Goal: Task Accomplishment & Management: Complete application form

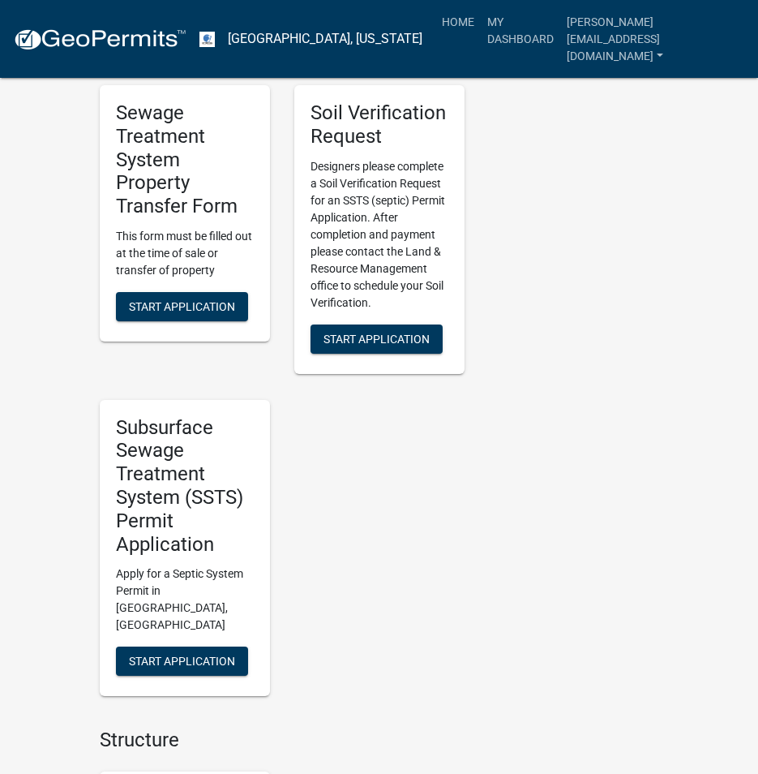
scroll to position [1297, 0]
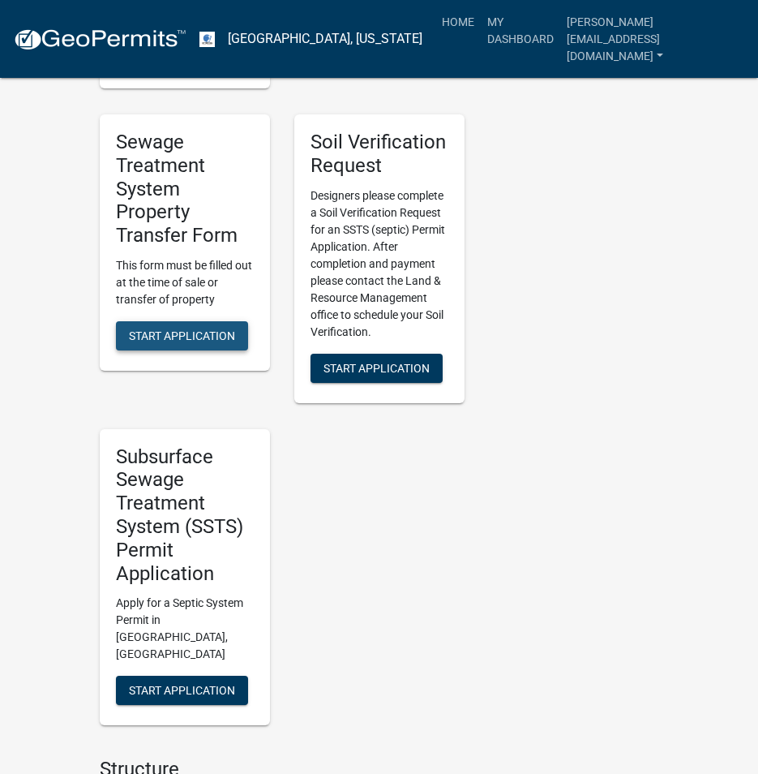
click at [168, 329] on span "Start Application" at bounding box center [182, 335] width 106 height 13
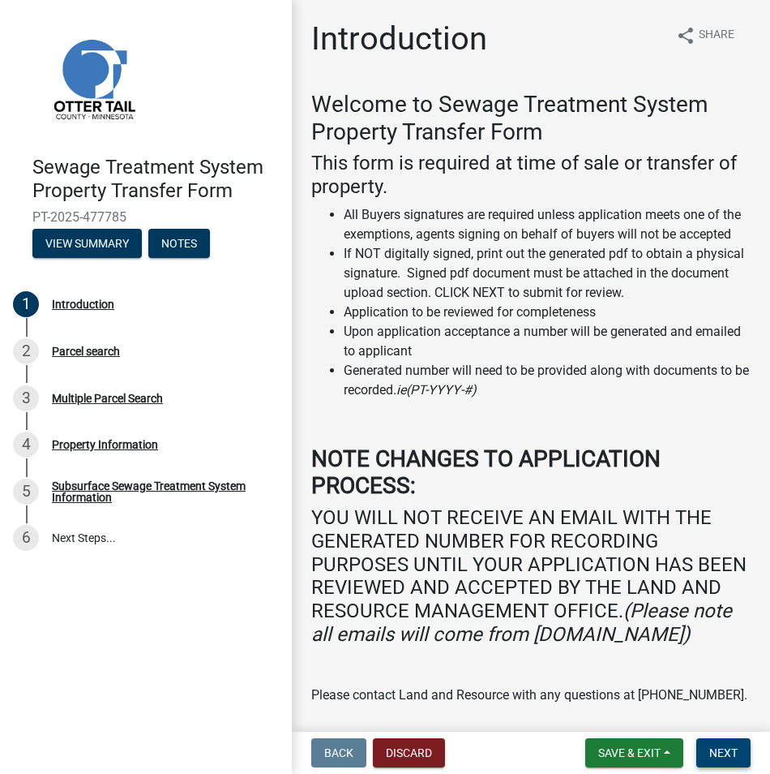
click at [736, 754] on span "Next" at bounding box center [723, 752] width 28 height 13
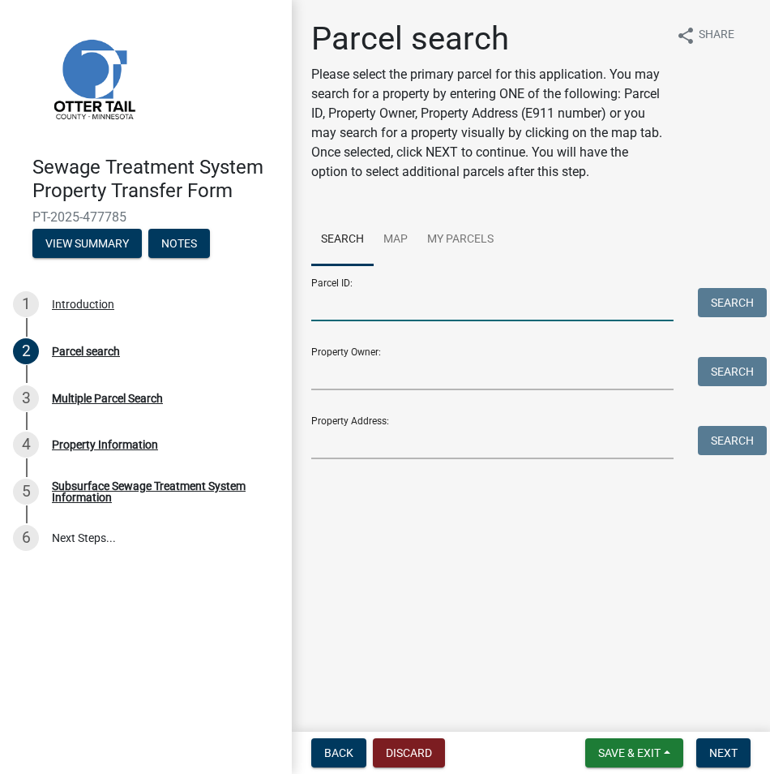
drag, startPoint x: 357, startPoint y: 299, endPoint x: 373, endPoint y: 299, distance: 16.2
click at [362, 299] on input "Parcel ID:" at bounding box center [492, 304] width 362 height 33
paste input "26-000-31-0194-000"
type input "26-000-31-0194-000"
click at [740, 306] on button "Search" at bounding box center [732, 302] width 69 height 29
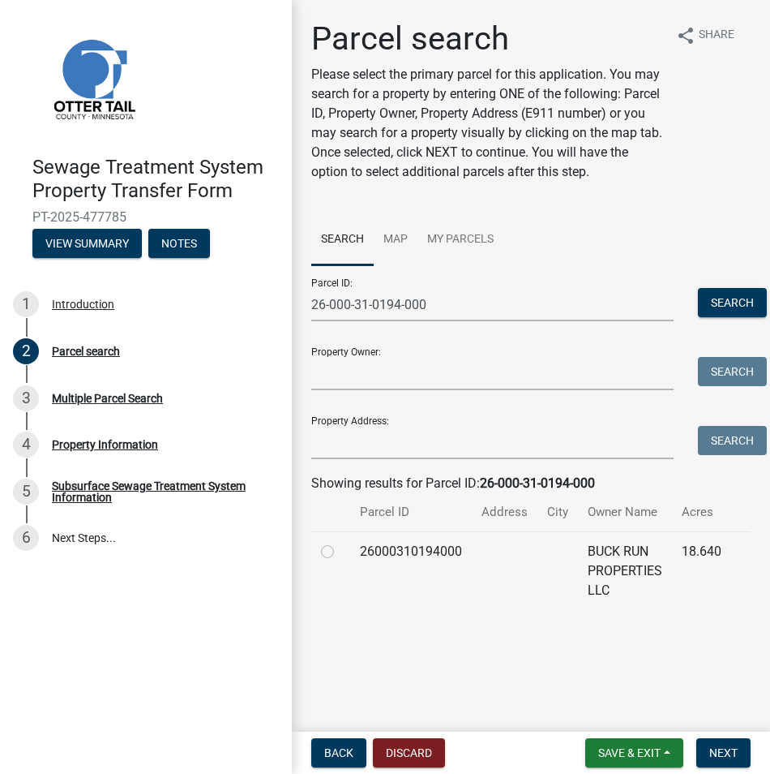
click at [341, 542] on label at bounding box center [341, 542] width 0 height 0
click at [341, 552] on input "radio" at bounding box center [346, 547] width 11 height 11
radio input "true"
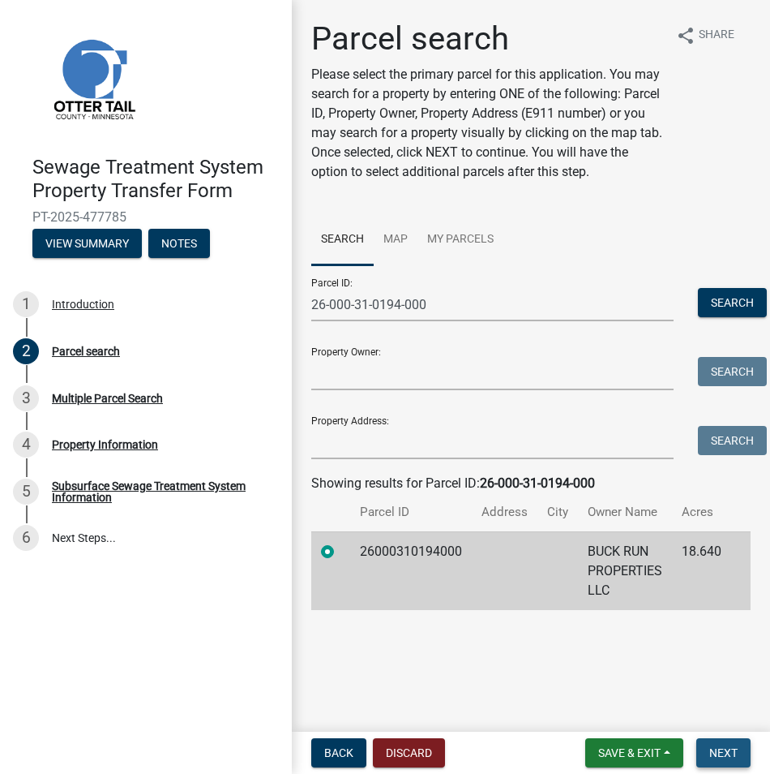
click at [721, 754] on span "Next" at bounding box center [723, 752] width 28 height 13
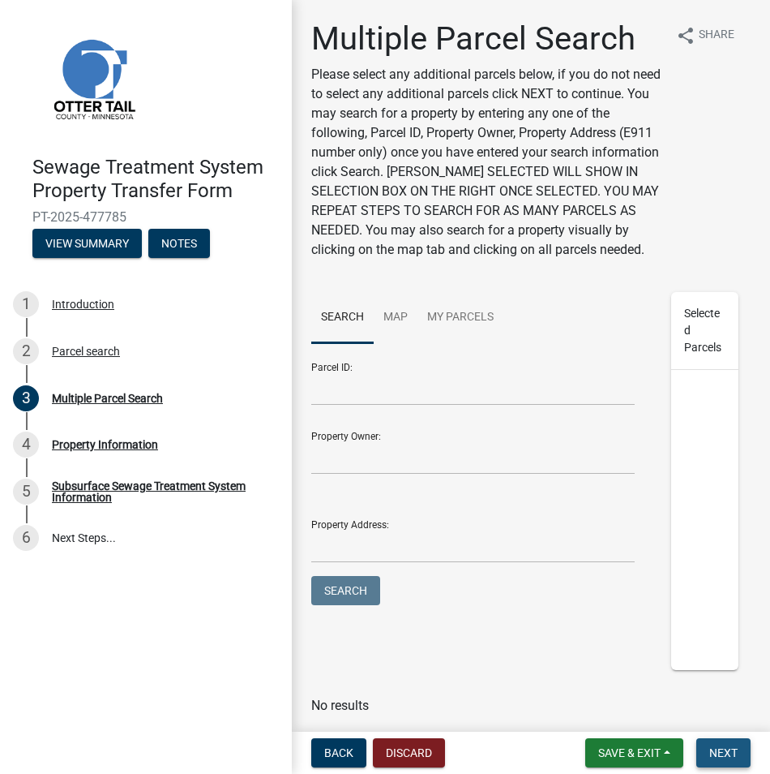
click at [723, 753] on span "Next" at bounding box center [723, 752] width 28 height 13
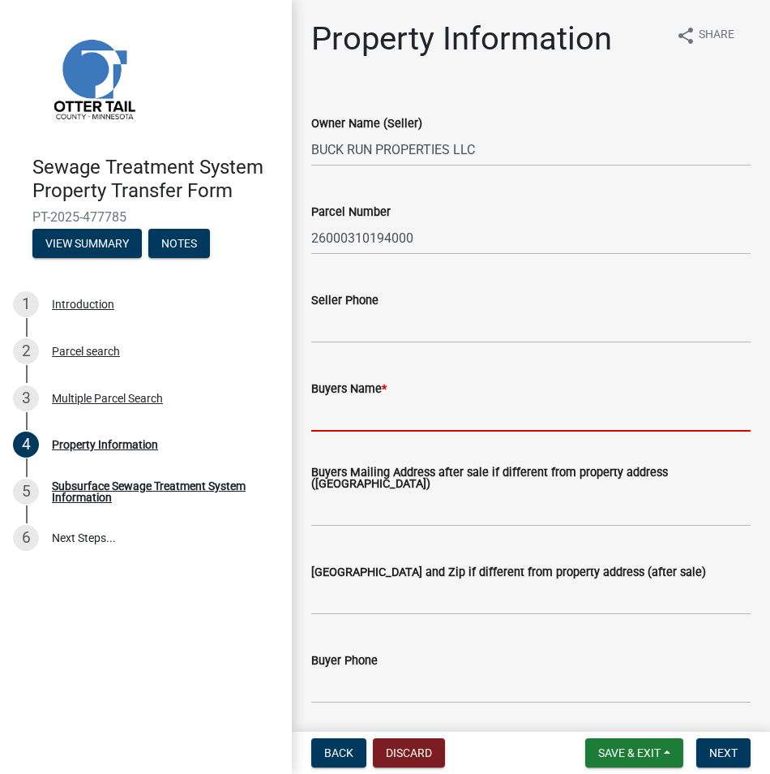
click at [339, 417] on input "Buyers Name *" at bounding box center [530, 414] width 439 height 33
type input "[PERSON_NAME]"
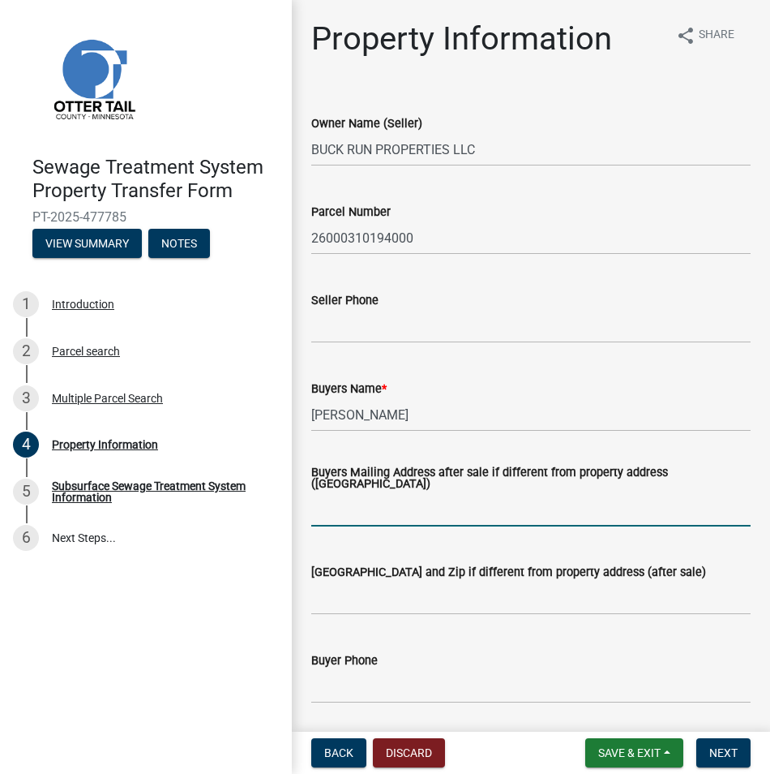
click at [323, 514] on input "Buyers Mailing Address after sale if different from property address ([GEOGRAPH…" at bounding box center [530, 509] width 439 height 33
paste input "[STREET_ADDRESS]"
type input "[STREET_ADDRESS]"
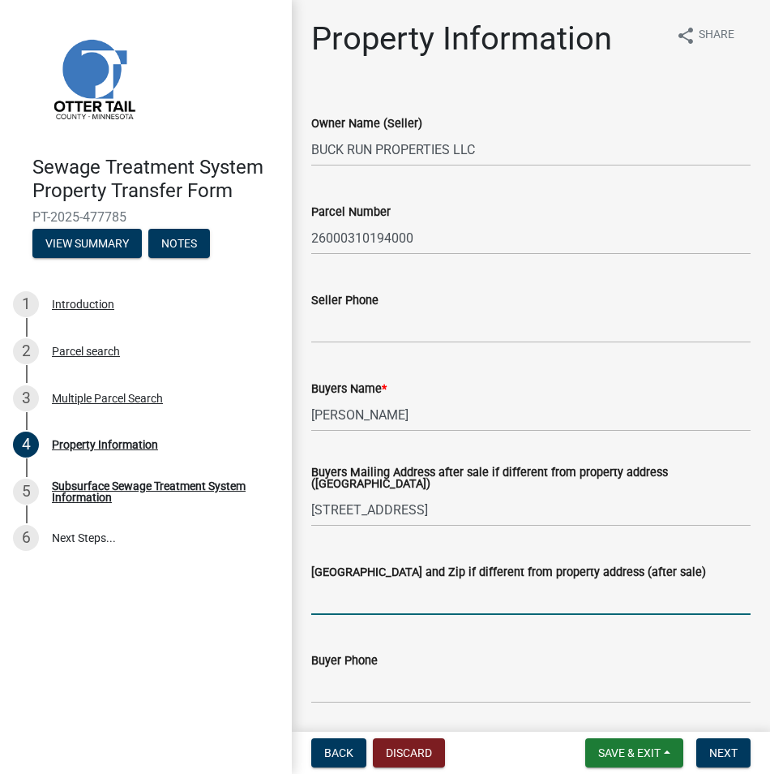
click at [340, 594] on input "[GEOGRAPHIC_DATA] and Zip if different from property address (after sale)" at bounding box center [530, 597] width 439 height 33
paste input "[GEOGRAPHIC_DATA]"
type input "[GEOGRAPHIC_DATA]"
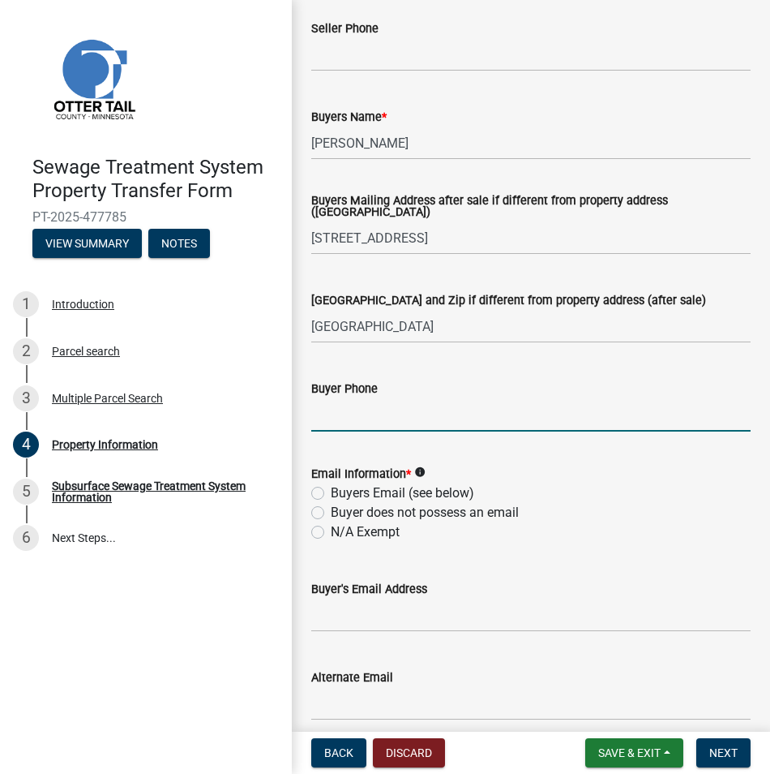
scroll to position [324, 0]
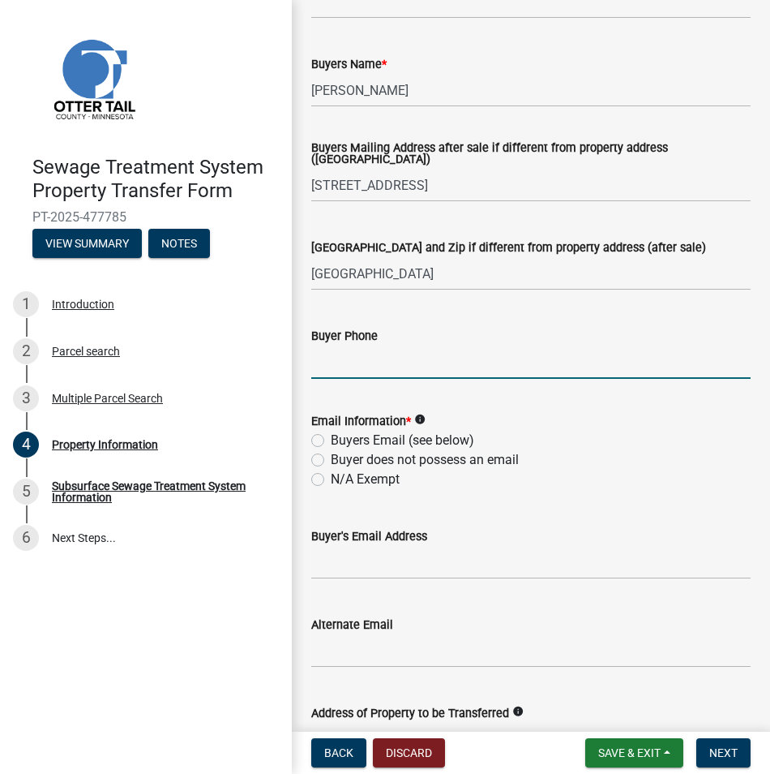
click at [331, 481] on label "N/A Exempt" at bounding box center [365, 478] width 69 height 19
click at [331, 480] on input "N/A Exempt" at bounding box center [336, 474] width 11 height 11
radio input "true"
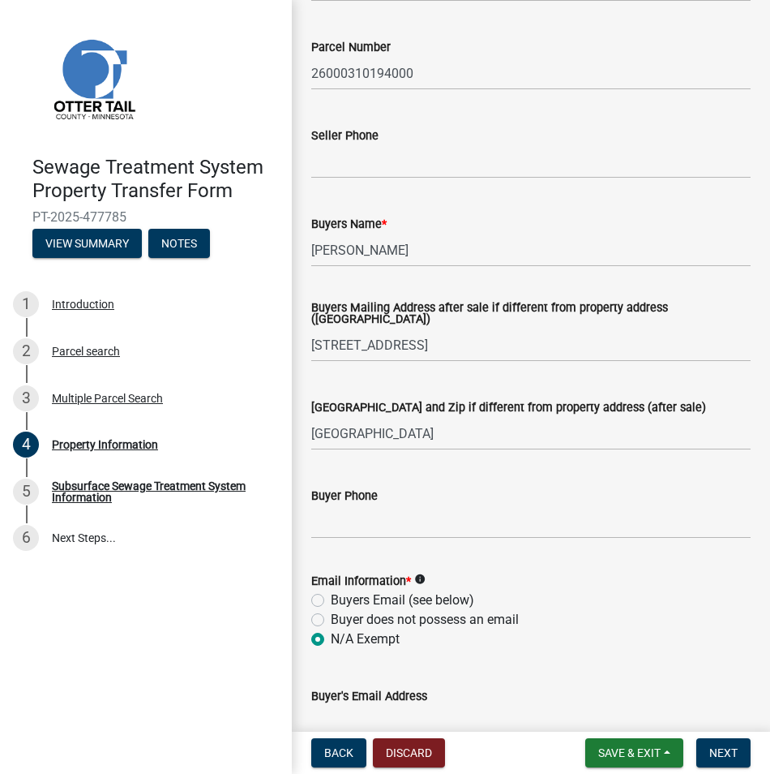
scroll to position [568, 0]
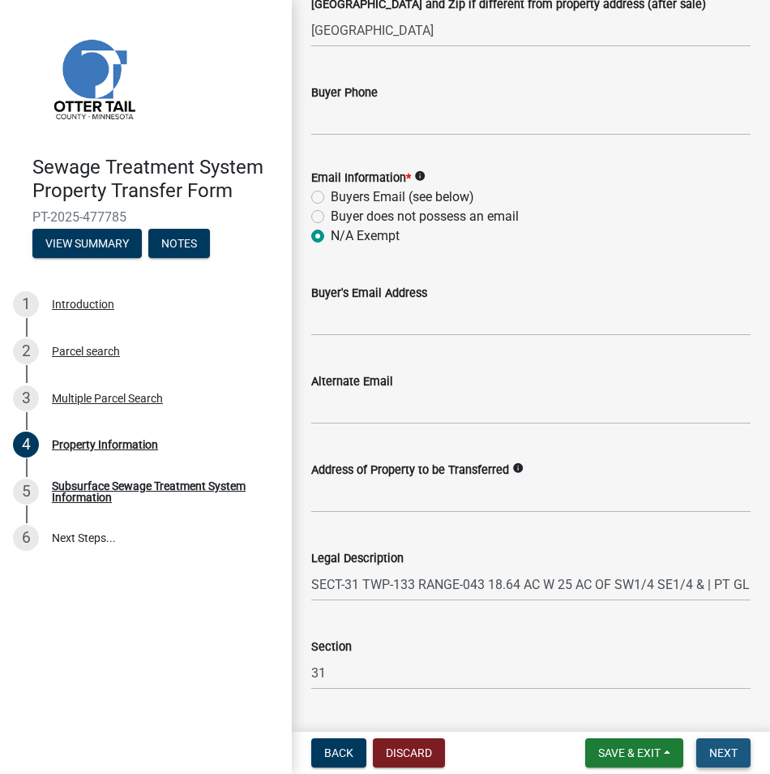
click at [726, 753] on span "Next" at bounding box center [723, 752] width 28 height 13
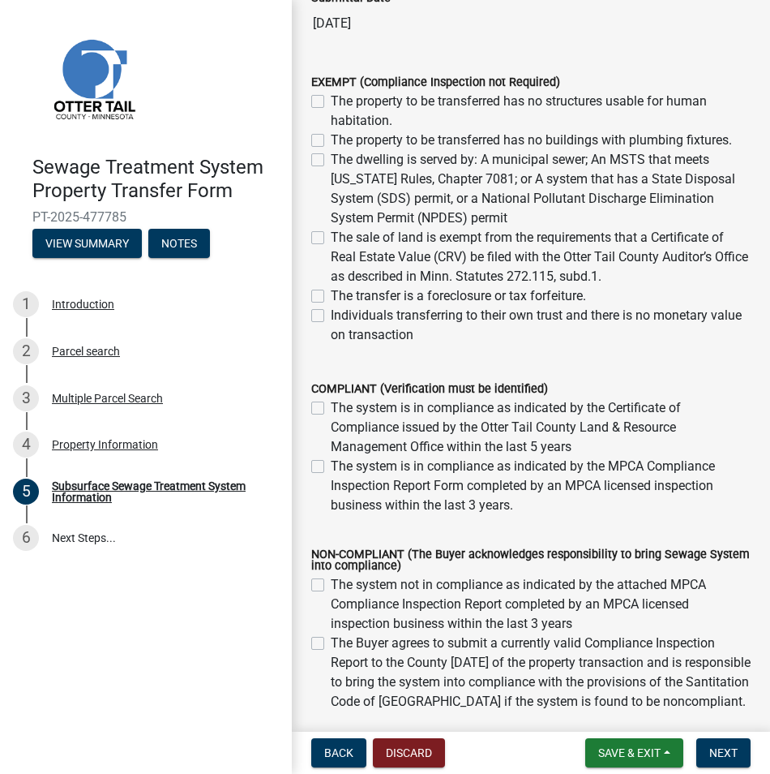
scroll to position [0, 0]
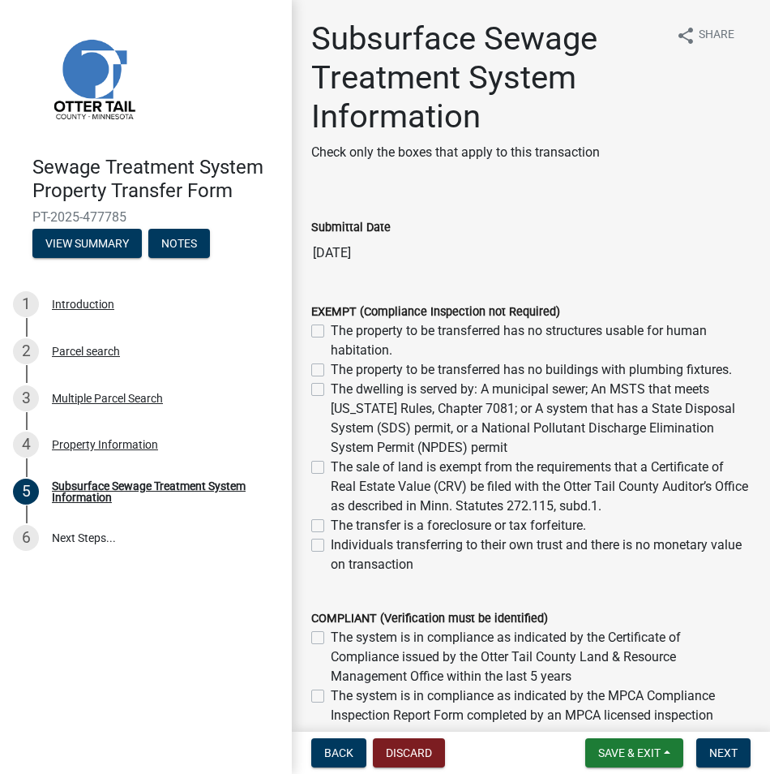
click at [331, 331] on label "The property to be transferred has no structures usable for human habitation." at bounding box center [541, 340] width 420 height 39
click at [331, 331] on input "The property to be transferred has no structures usable for human habitation." at bounding box center [336, 326] width 11 height 11
checkbox input "true"
checkbox input "false"
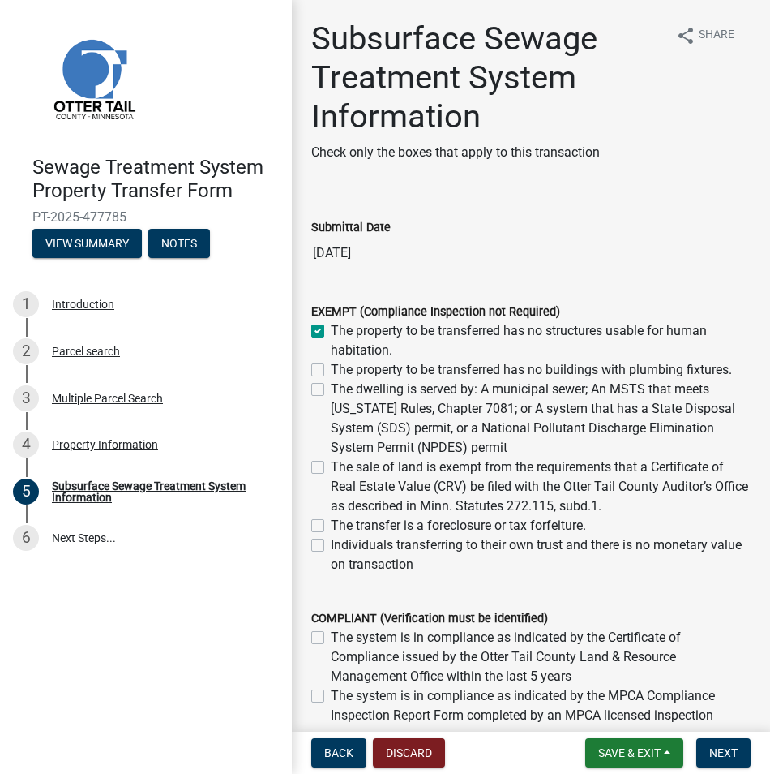
checkbox input "false"
click at [331, 371] on label "The property to be transferred has no buildings with plumbing fixtures." at bounding box center [531, 369] width 401 height 19
click at [331, 371] on input "The property to be transferred has no buildings with plumbing fixtures." at bounding box center [336, 365] width 11 height 11
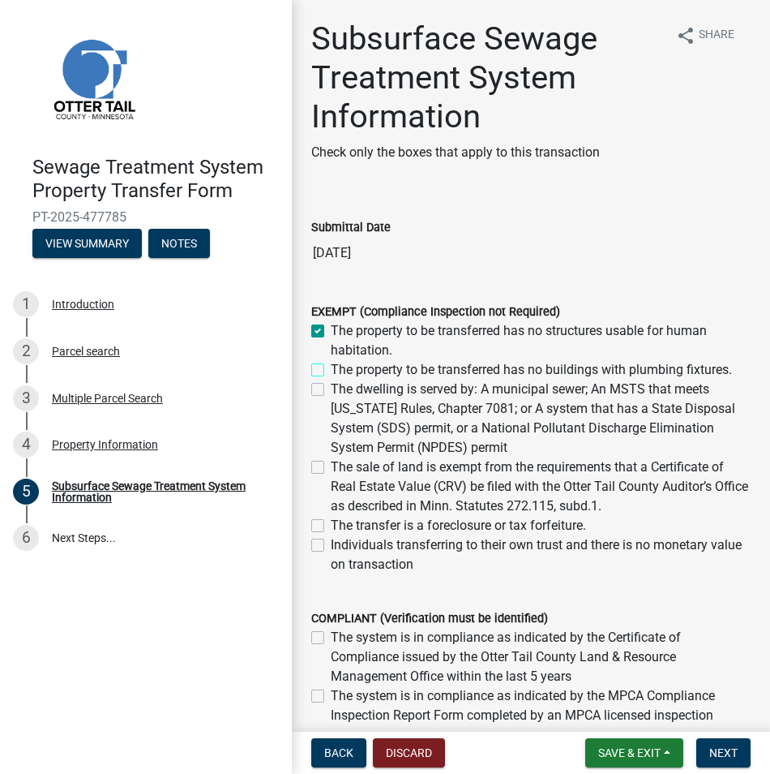
checkbox input "true"
checkbox input "false"
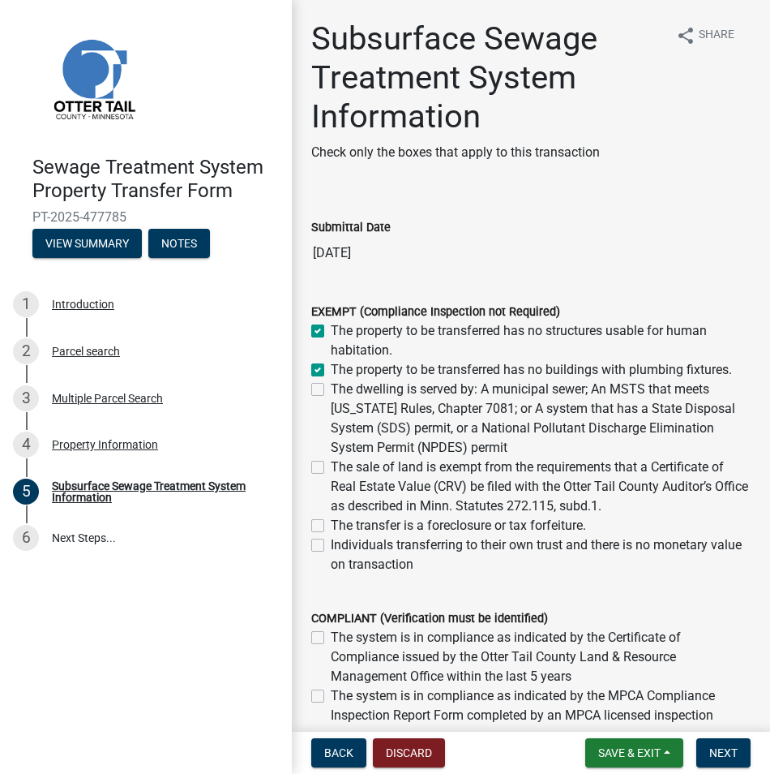
checkbox input "false"
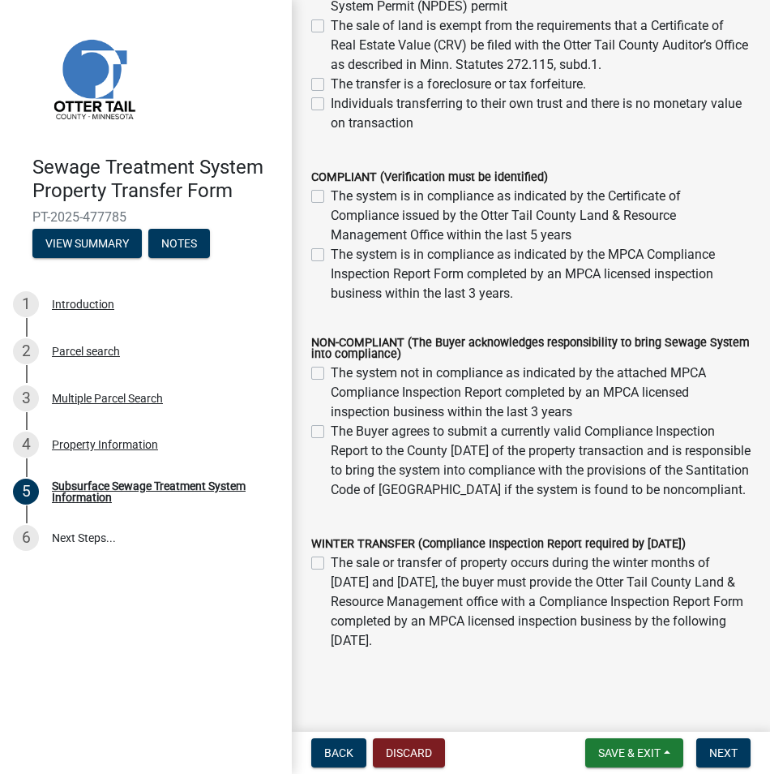
scroll to position [486, 0]
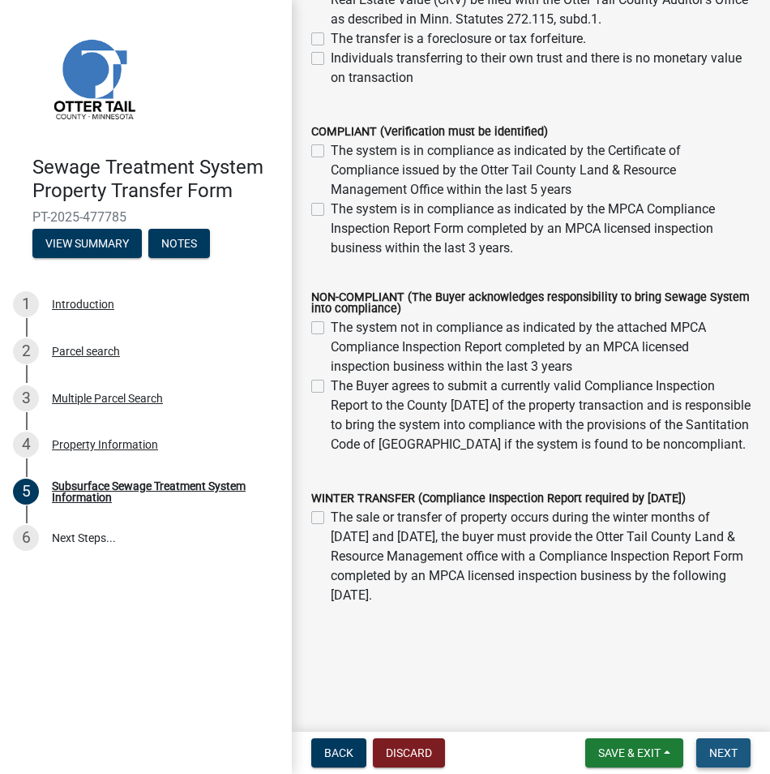
click at [718, 750] on span "Next" at bounding box center [723, 752] width 28 height 13
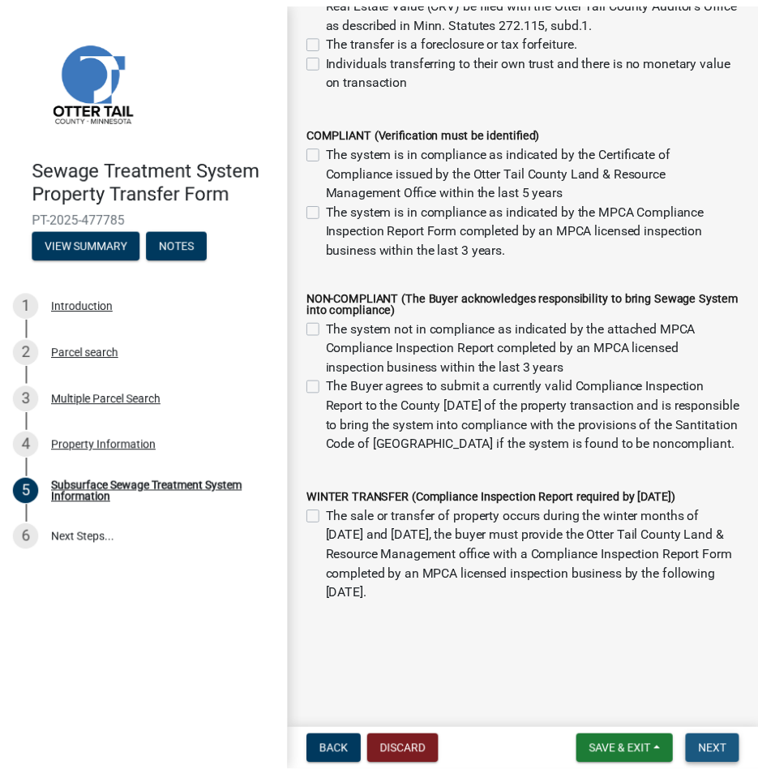
scroll to position [0, 0]
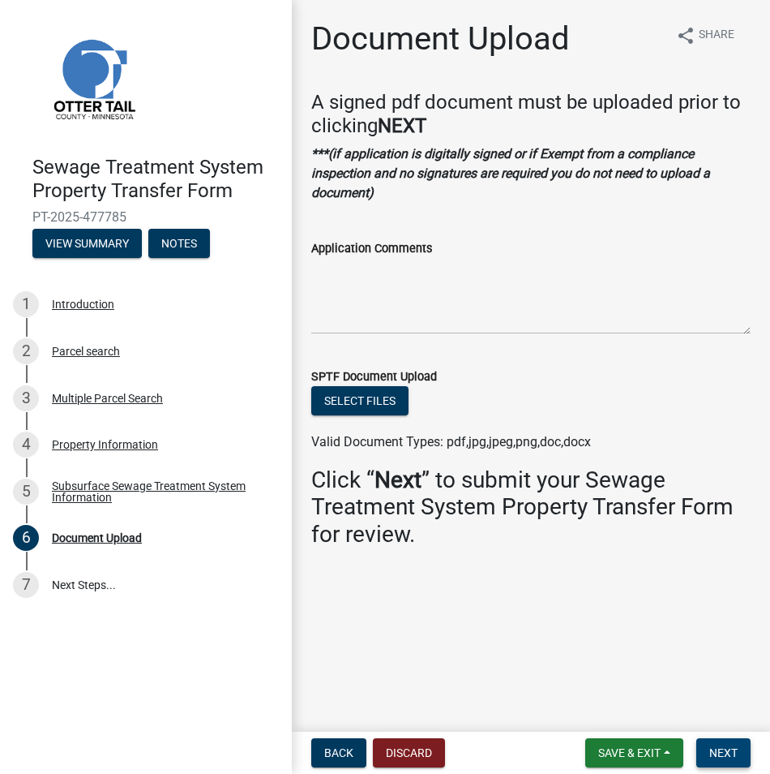
click at [731, 756] on span "Next" at bounding box center [723, 752] width 28 height 13
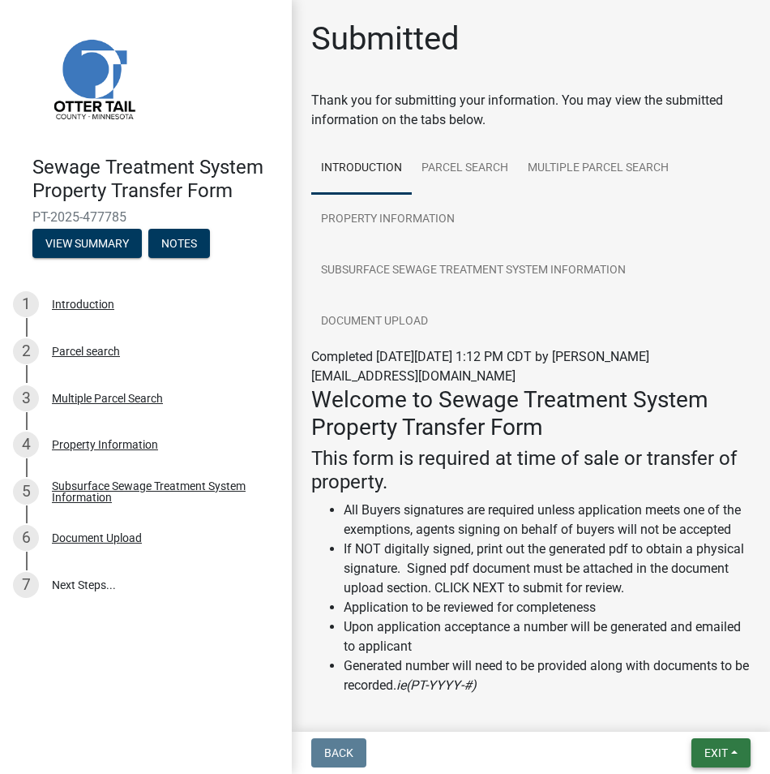
click at [731, 756] on button "Exit" at bounding box center [721, 752] width 59 height 29
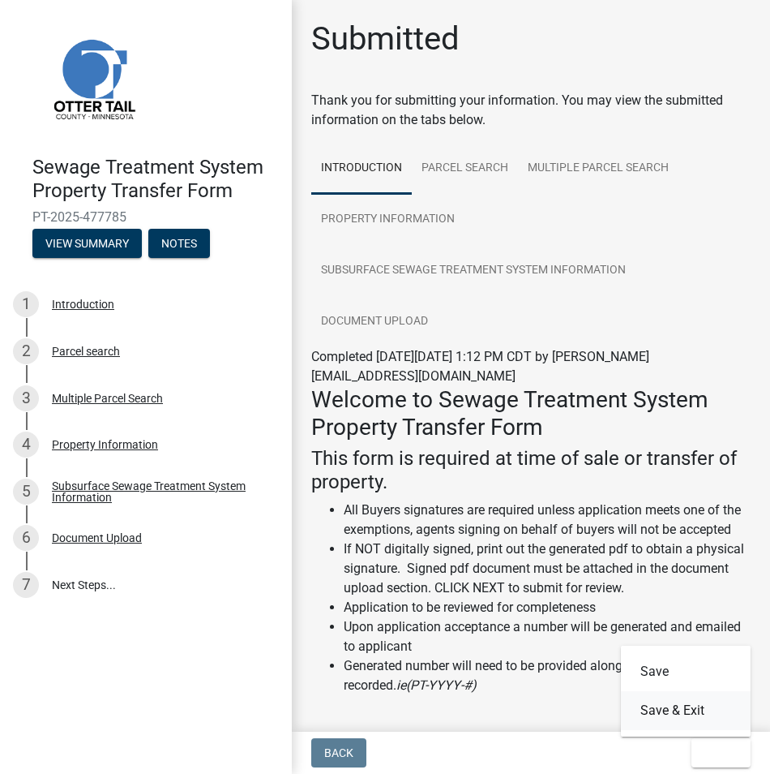
click at [684, 703] on button "Save & Exit" at bounding box center [686, 710] width 130 height 39
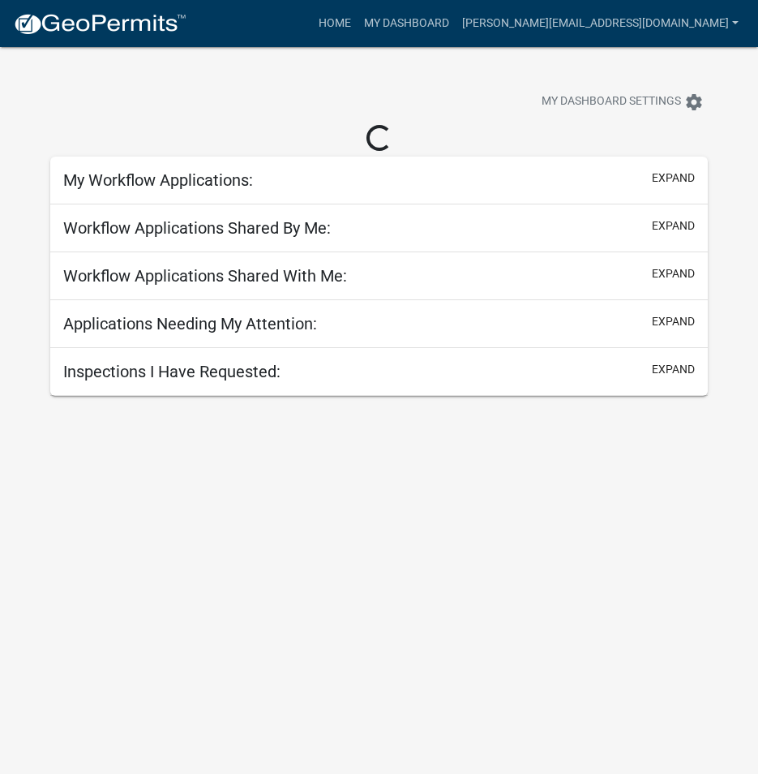
select select "3: 100"
